Goal: Register for event/course

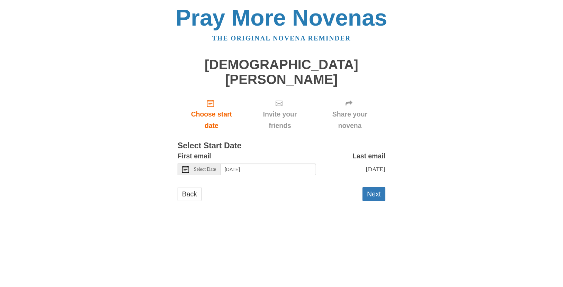
click at [187, 166] on icon at bounding box center [185, 169] width 7 height 7
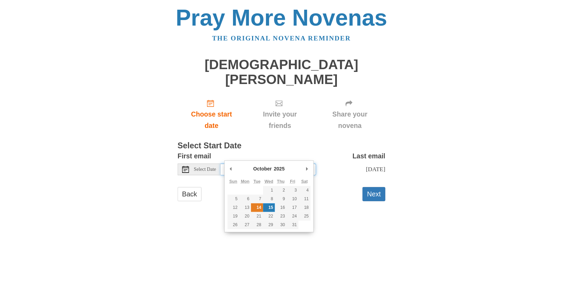
type input "Tuesday, October 14th"
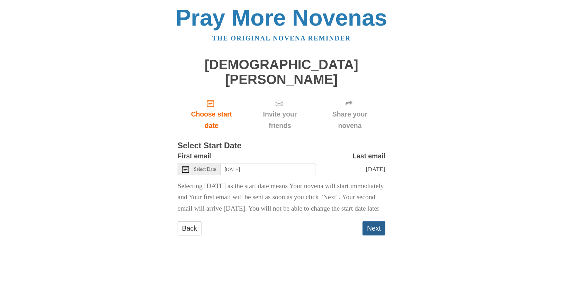
click at [369, 230] on button "Next" at bounding box center [373, 229] width 23 height 14
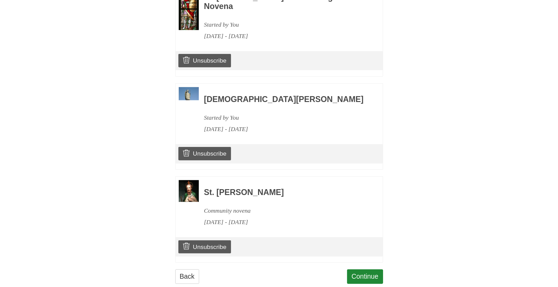
scroll to position [367, 0]
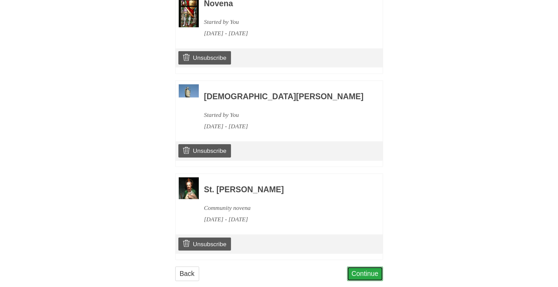
click at [357, 267] on link "Continue" at bounding box center [365, 274] width 36 height 14
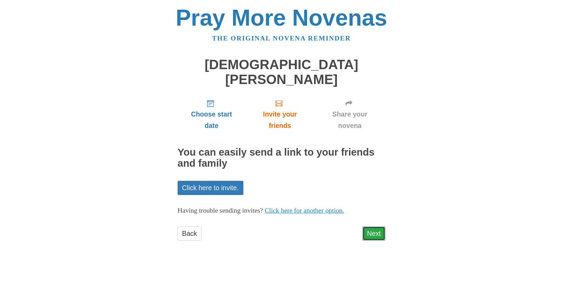
click at [376, 227] on link "Next" at bounding box center [373, 234] width 23 height 14
